Goal: Information Seeking & Learning: Learn about a topic

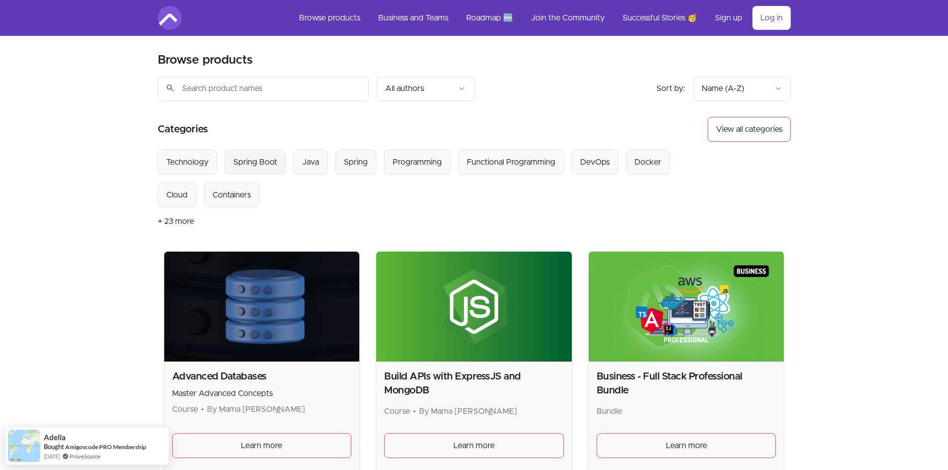
click at [261, 167] on div "Spring Boot" at bounding box center [255, 162] width 44 height 12
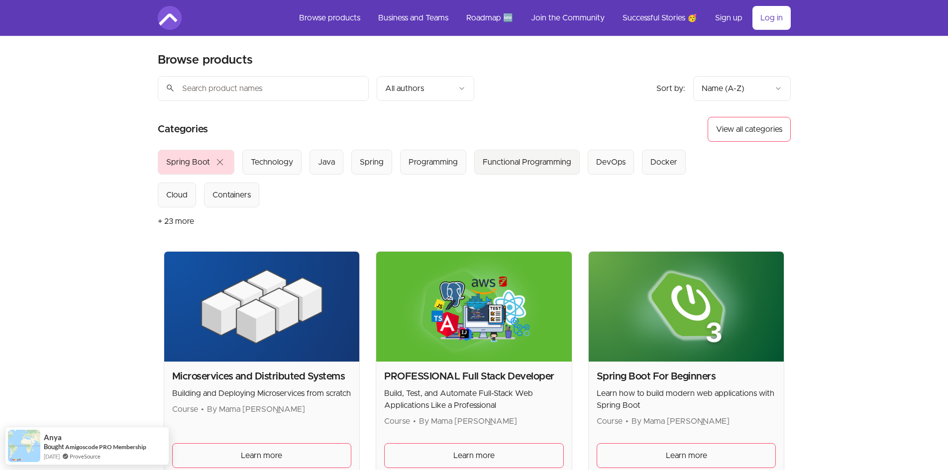
click at [549, 158] on div "Functional Programming" at bounding box center [527, 162] width 89 height 12
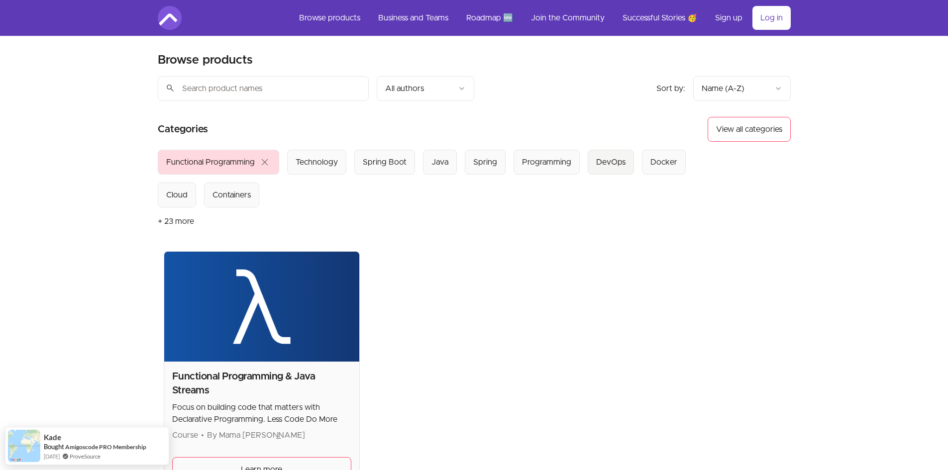
click at [604, 159] on div "DevOps" at bounding box center [610, 162] width 29 height 12
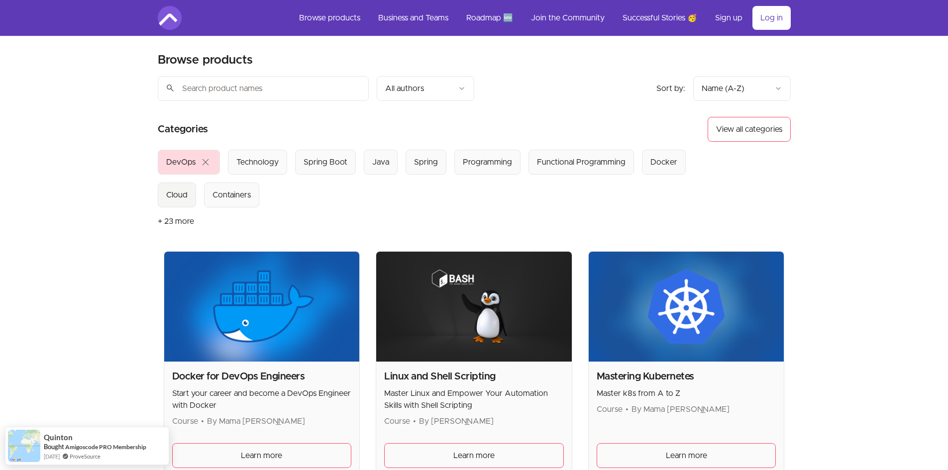
click at [189, 196] on button "Cloud" at bounding box center [177, 195] width 38 height 25
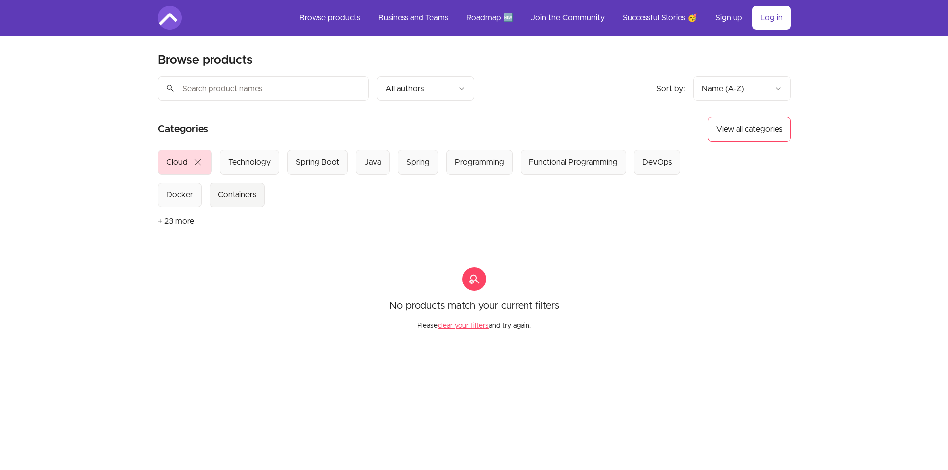
click at [226, 196] on div "Containers" at bounding box center [237, 195] width 38 height 12
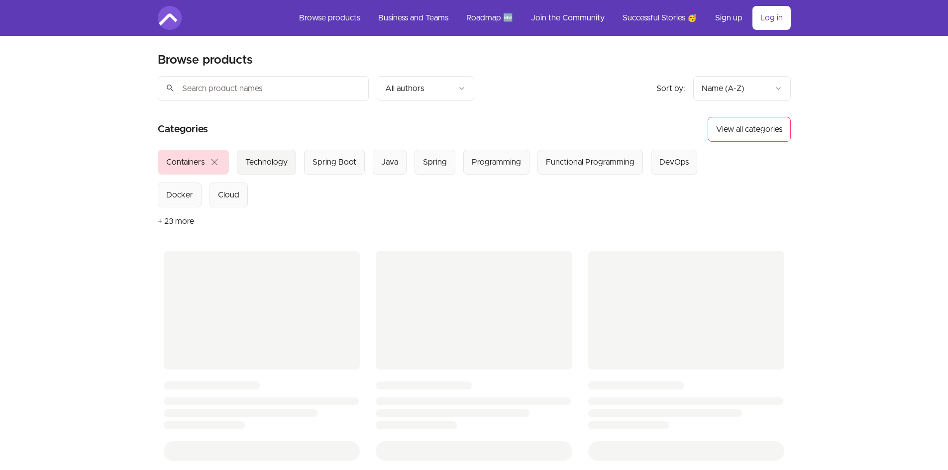
click at [256, 165] on div "Technology" at bounding box center [266, 162] width 42 height 12
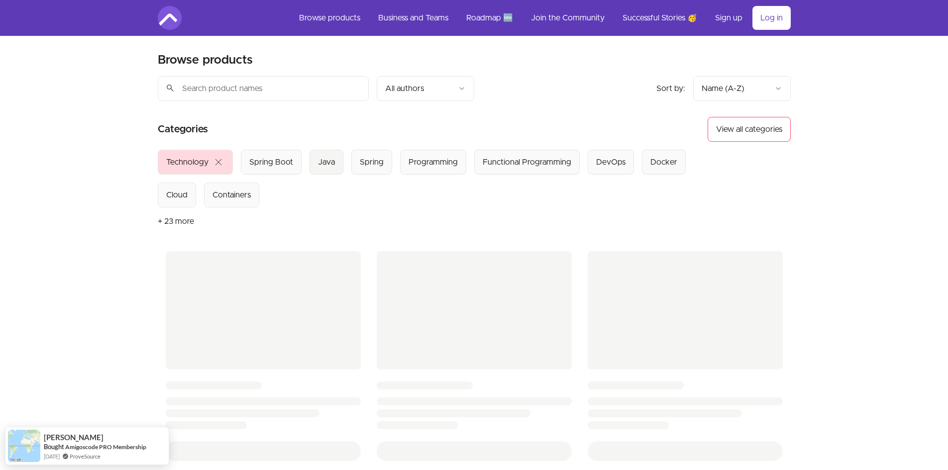
click at [310, 167] on button "Java" at bounding box center [327, 162] width 34 height 25
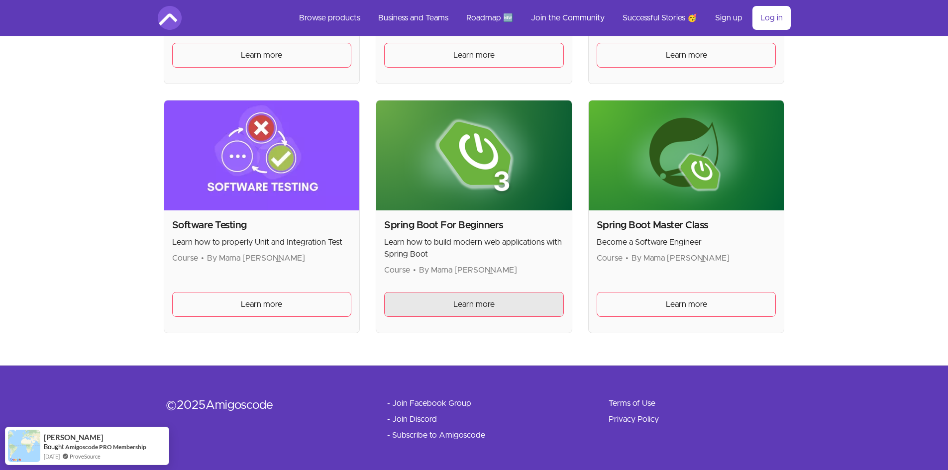
scroll to position [667, 0]
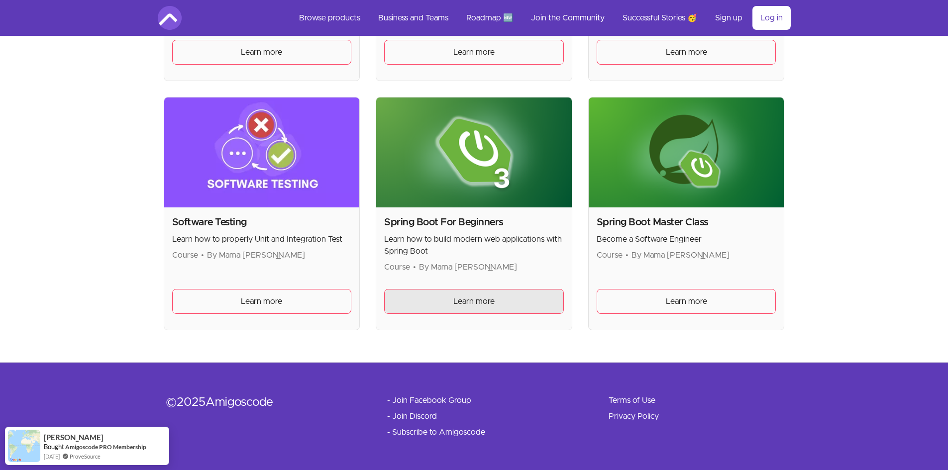
click at [420, 289] on link "Learn more" at bounding box center [474, 301] width 180 height 25
